Goal: Task Accomplishment & Management: Manage account settings

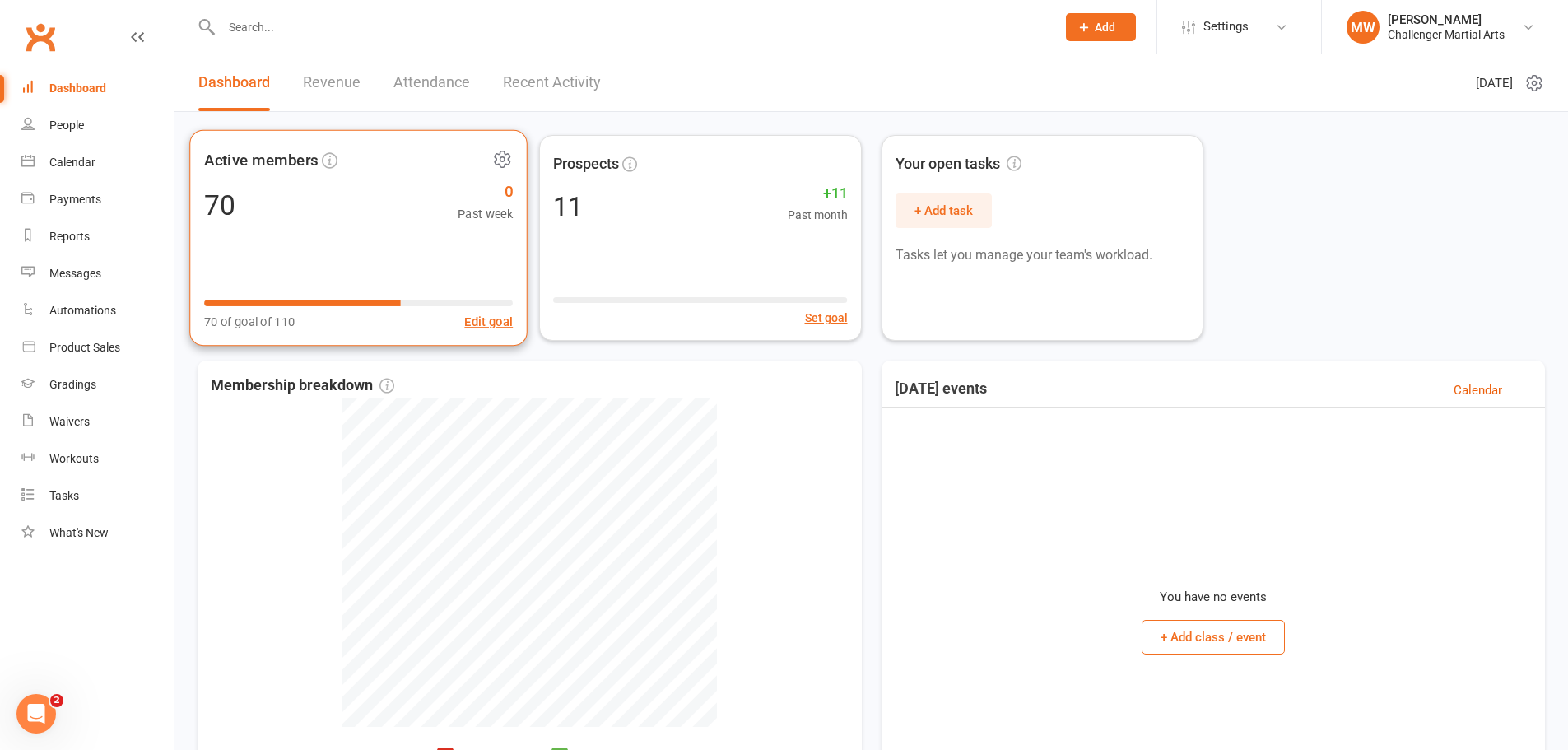
click at [335, 225] on div "Active members 70 0 Past week 70 of goal of 110 Edit goal" at bounding box center [358, 239] width 339 height 217
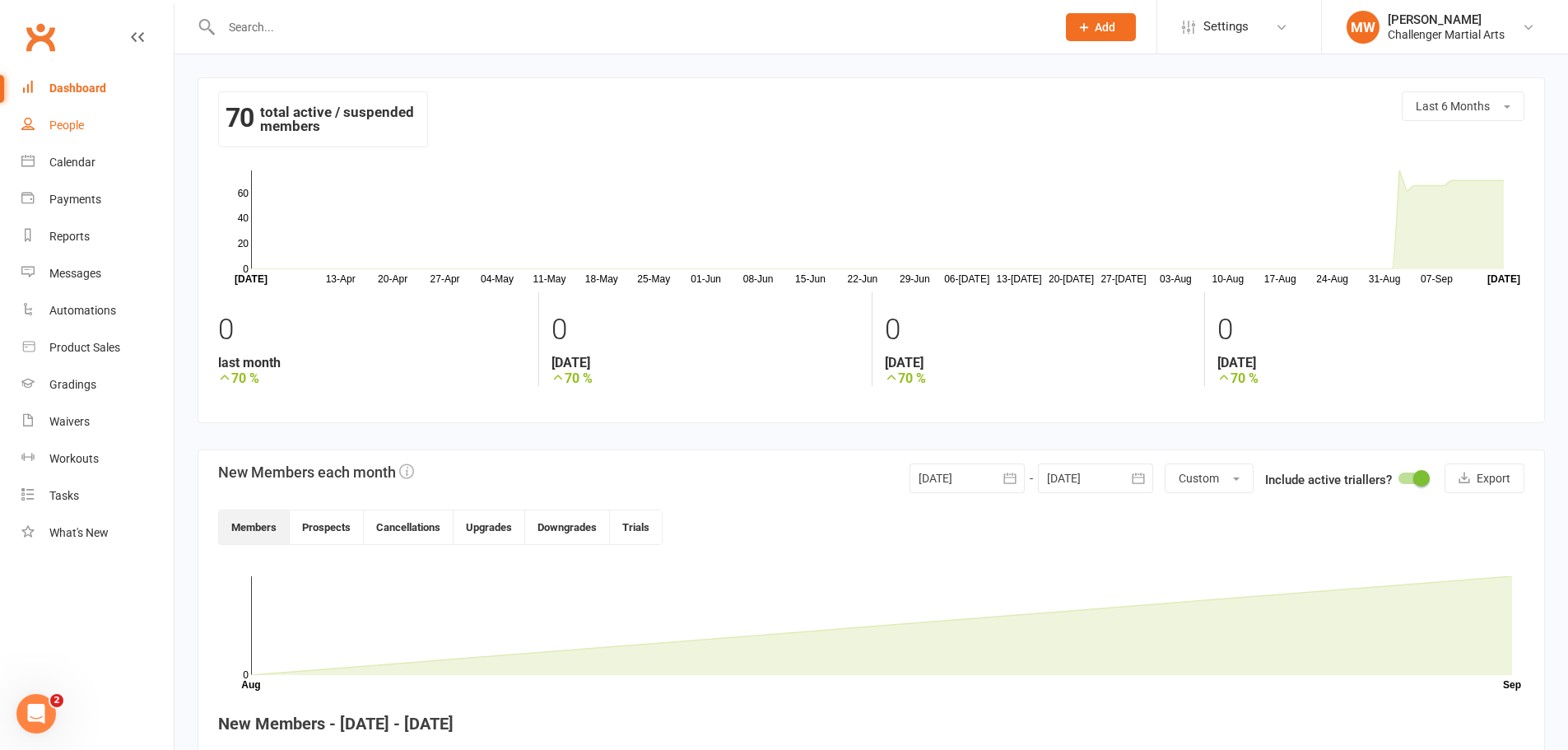
click at [55, 129] on div "People" at bounding box center [66, 125] width 34 height 13
select select "100"
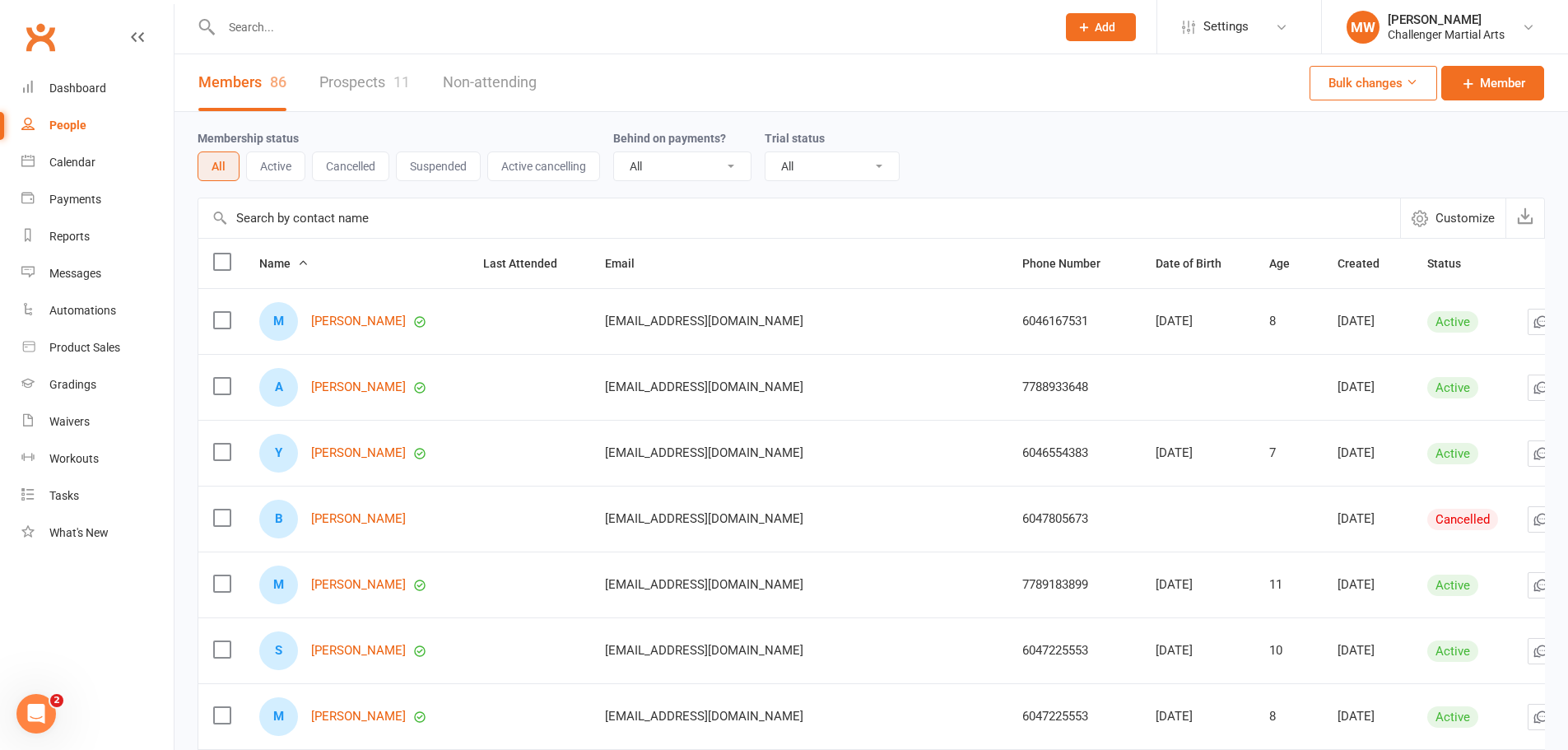
click at [328, 168] on button "Cancelled" at bounding box center [350, 166] width 77 height 29
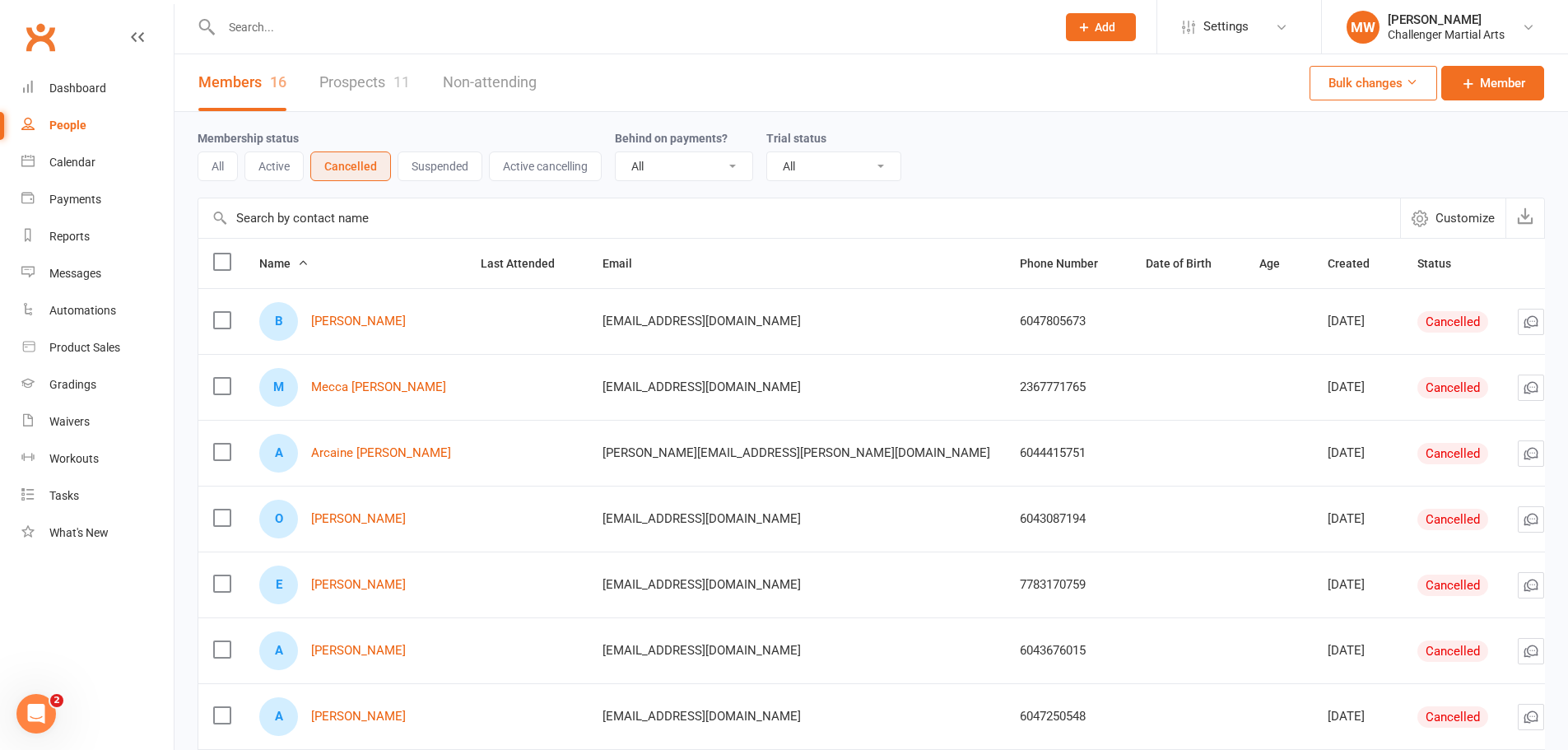
click at [271, 161] on button "Active" at bounding box center [274, 166] width 60 height 29
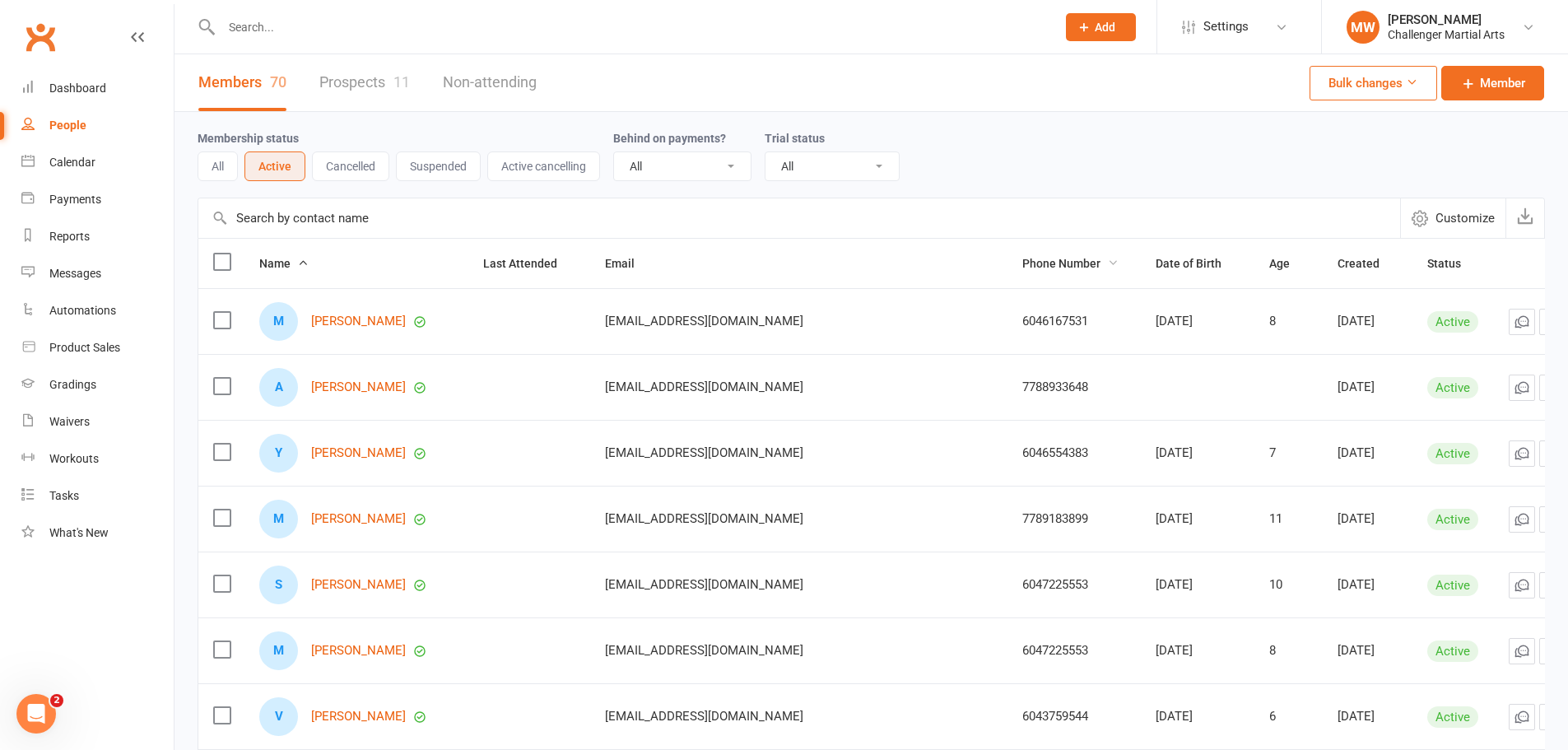
click at [1023, 268] on span "Phone Number" at bounding box center [1071, 264] width 97 height 13
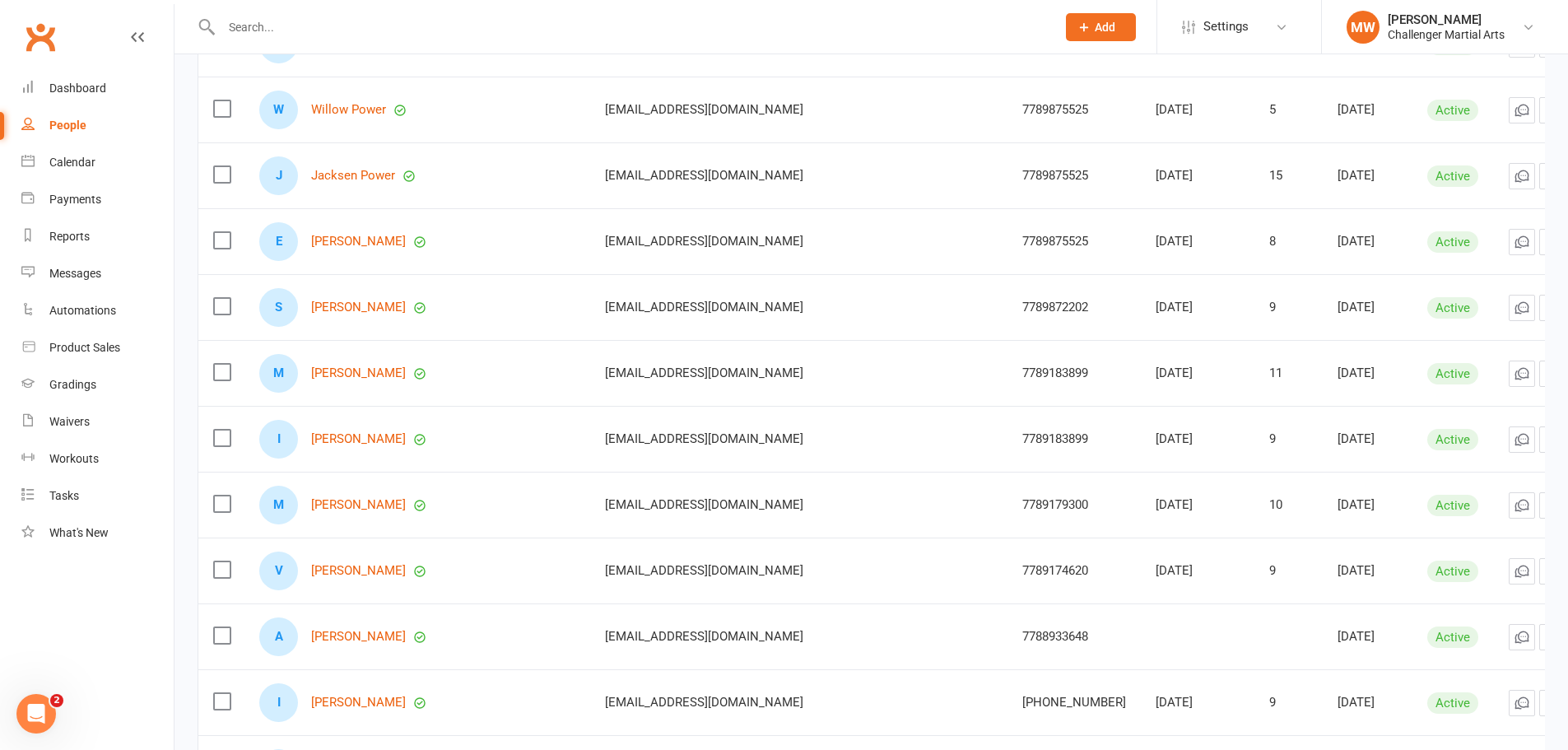
scroll to position [277, 0]
